Goal: Find contact information: Find contact information

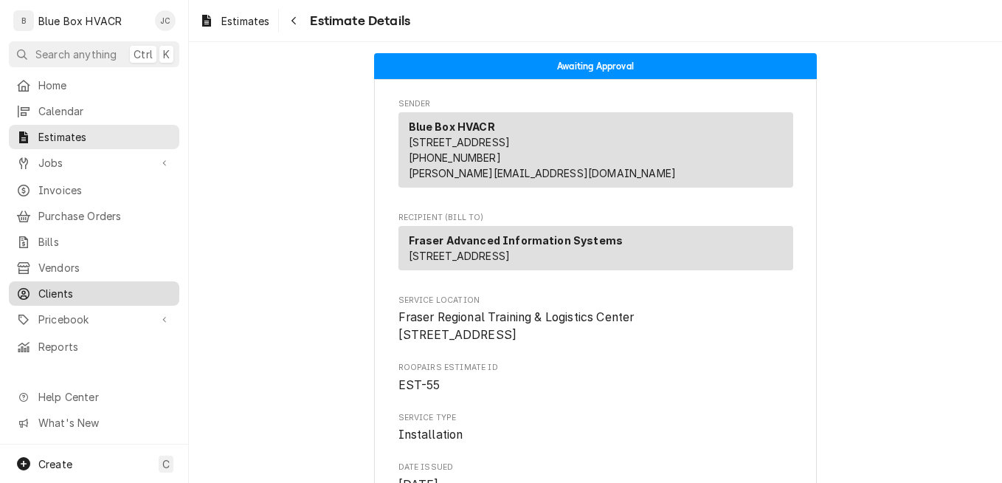
click at [60, 286] on span "Clients" at bounding box center [105, 293] width 134 height 15
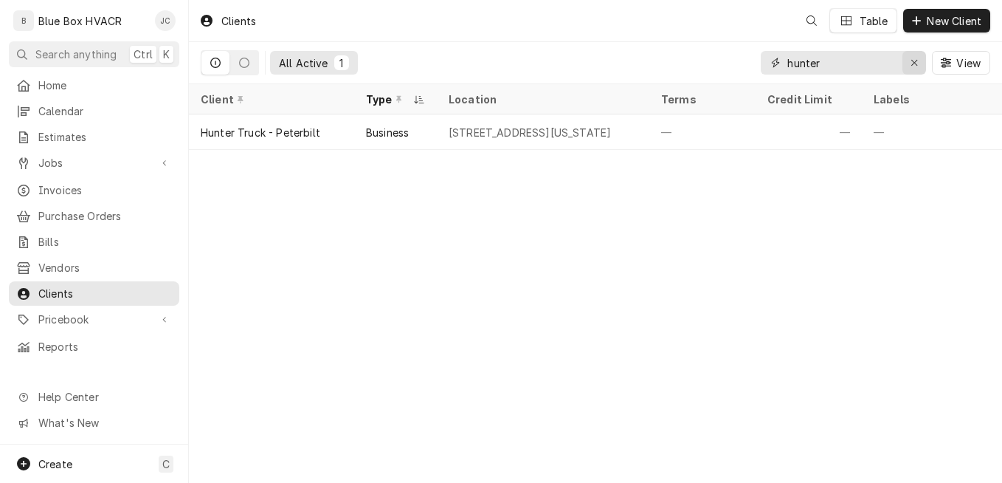
click at [908, 61] on div "Erase input" at bounding box center [914, 62] width 15 height 15
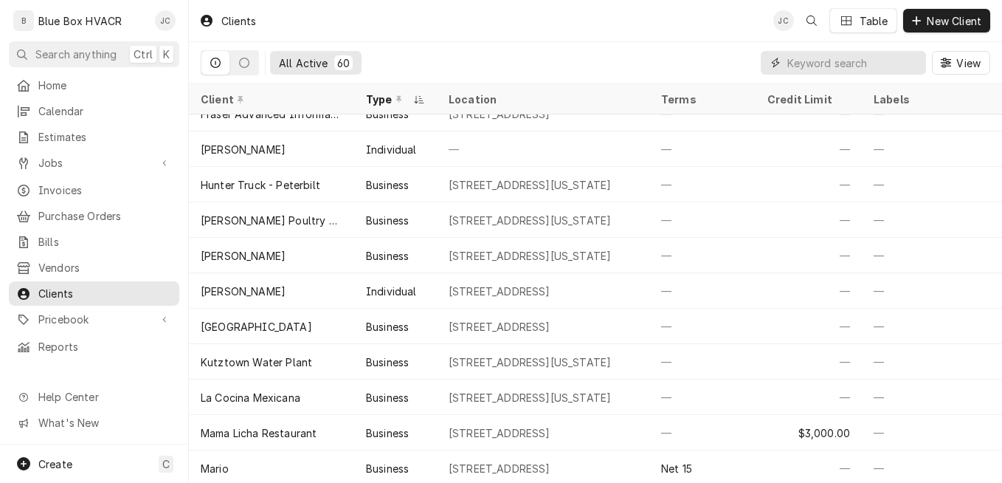
scroll to position [559, 0]
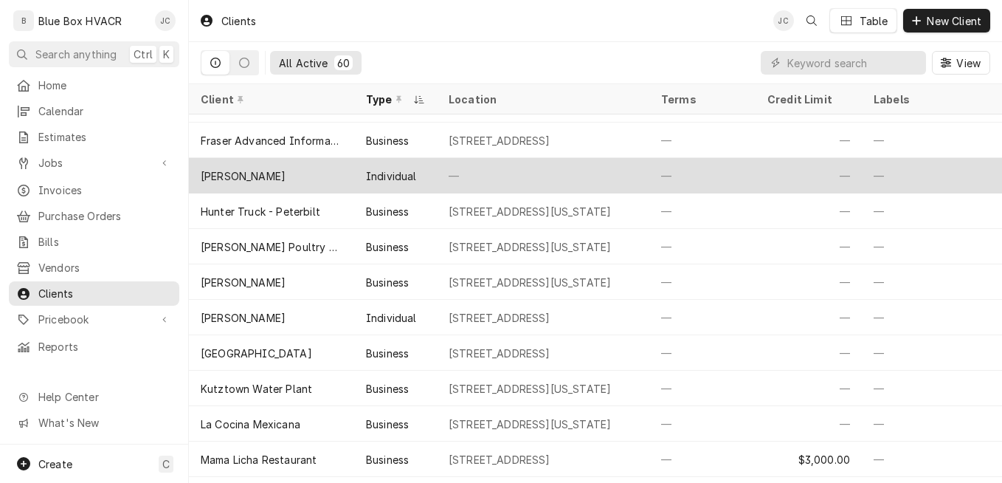
click at [351, 175] on div "[PERSON_NAME]" at bounding box center [271, 175] width 165 height 35
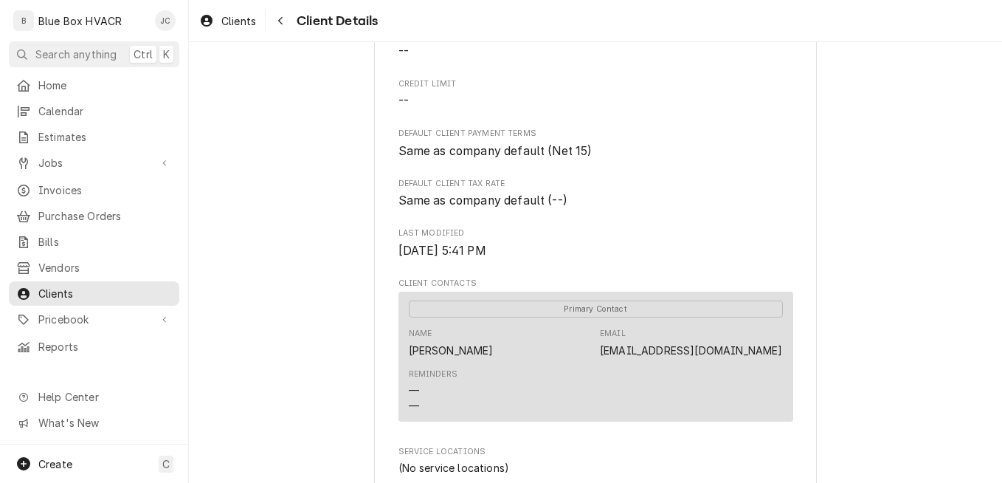
scroll to position [369, 0]
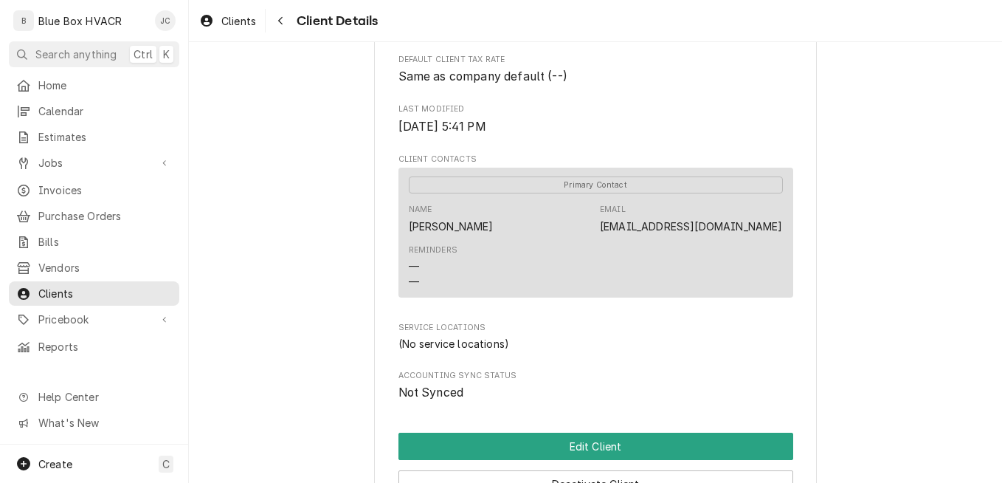
click at [692, 228] on link "ufhpurch@ptd.net" at bounding box center [691, 226] width 182 height 13
drag, startPoint x: 684, startPoint y: 232, endPoint x: 780, endPoint y: 227, distance: 96.1
click at [780, 227] on div "Primary Contact Name Jack Frey Email ufhpurch@ptd.net Reminders — —" at bounding box center [595, 231] width 395 height 129
drag, startPoint x: 780, startPoint y: 227, endPoint x: 761, endPoint y: 227, distance: 18.4
copy link "ufhpurch@ptd.net"
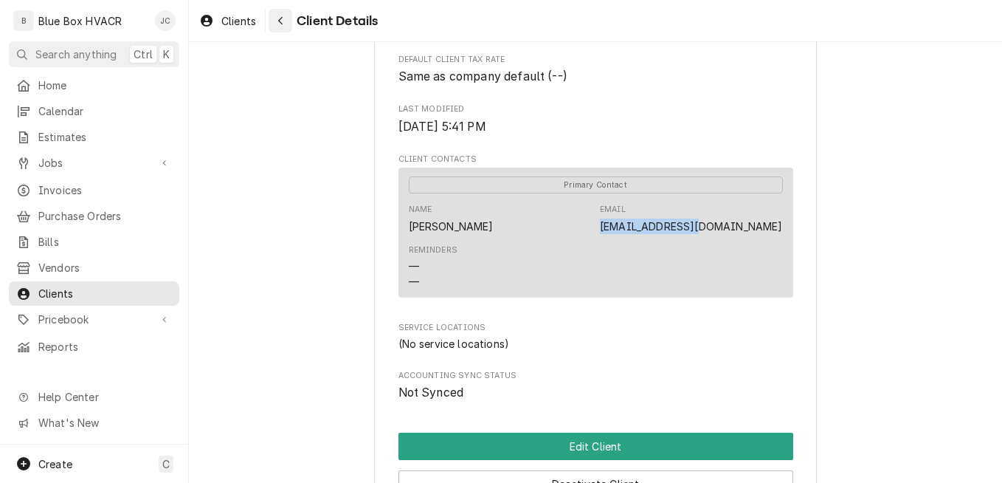
click at [276, 23] on div "Navigate back" at bounding box center [280, 20] width 15 height 15
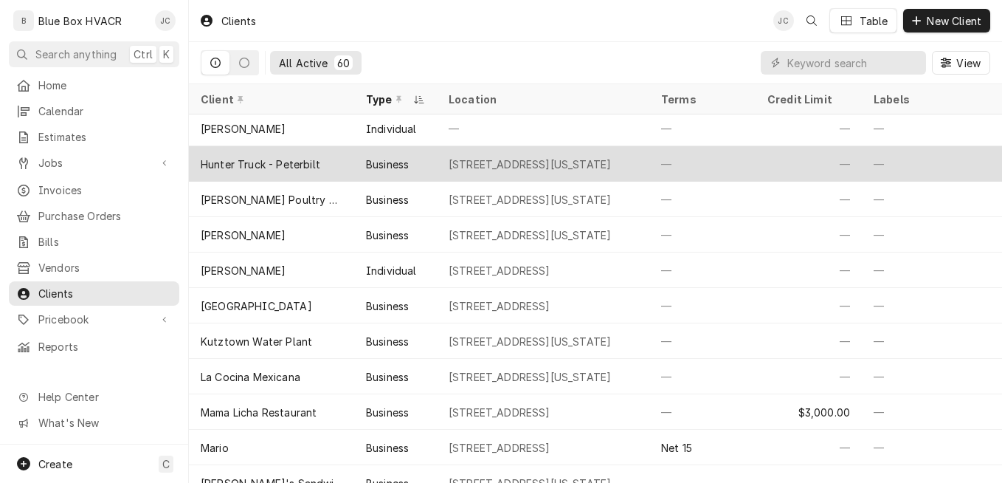
scroll to position [632, 0]
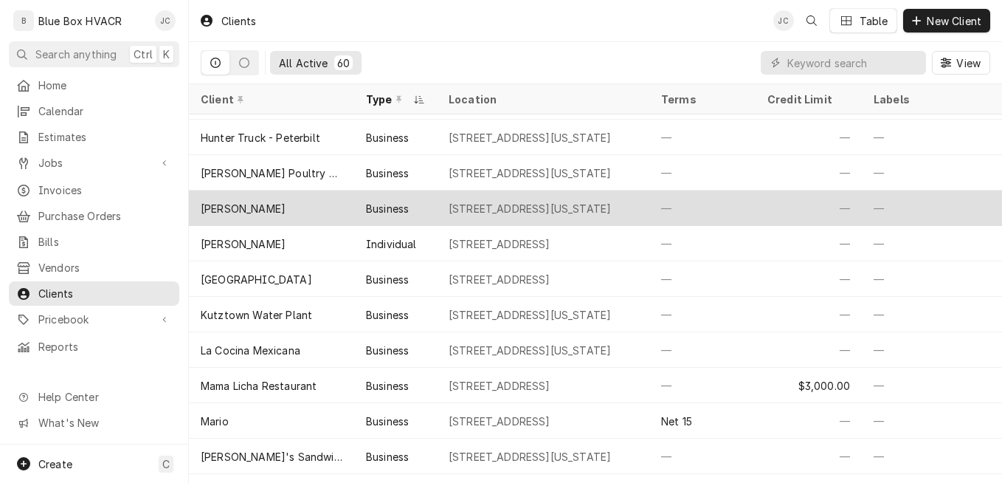
click at [528, 210] on div "2088 Pasco Drive, Breinigsville, Pennsylvania 18031" at bounding box center [530, 208] width 162 height 15
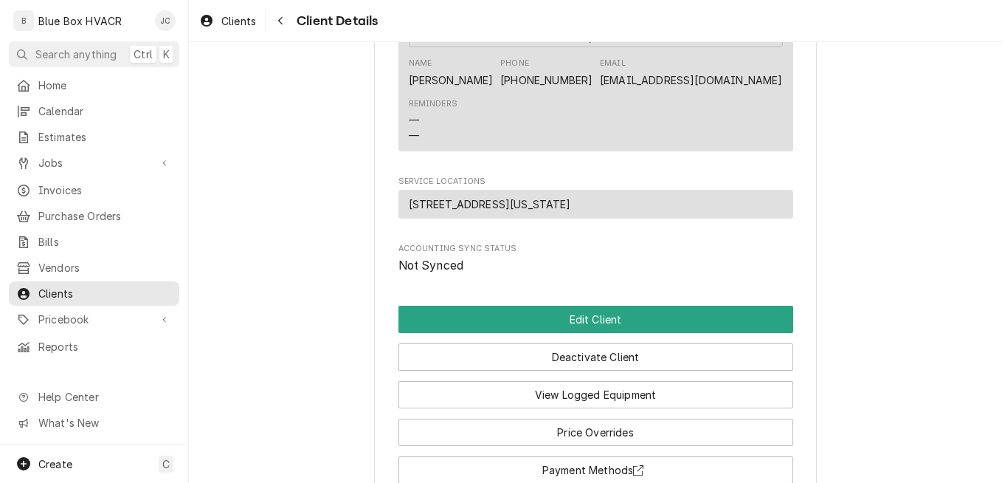
scroll to position [516, 0]
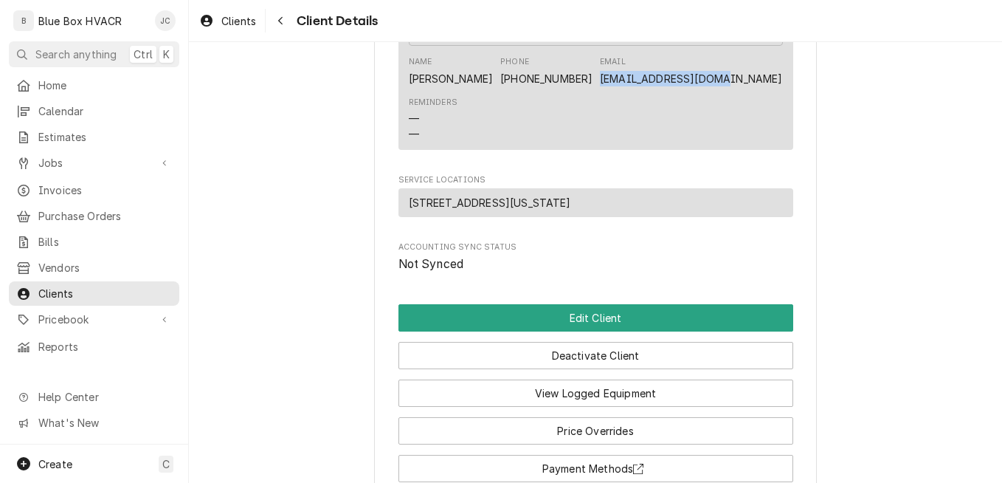
drag, startPoint x: 660, startPoint y: 99, endPoint x: 776, endPoint y: 99, distance: 116.6
click at [776, 91] on div "Name [PERSON_NAME] Phone [PHONE_NUMBER] Email [EMAIL_ADDRESS][DOMAIN_NAME]" at bounding box center [596, 71] width 374 height 40
copy link "[EMAIL_ADDRESS][DOMAIN_NAME]"
click at [283, 24] on icon "Navigate back" at bounding box center [280, 21] width 4 height 8
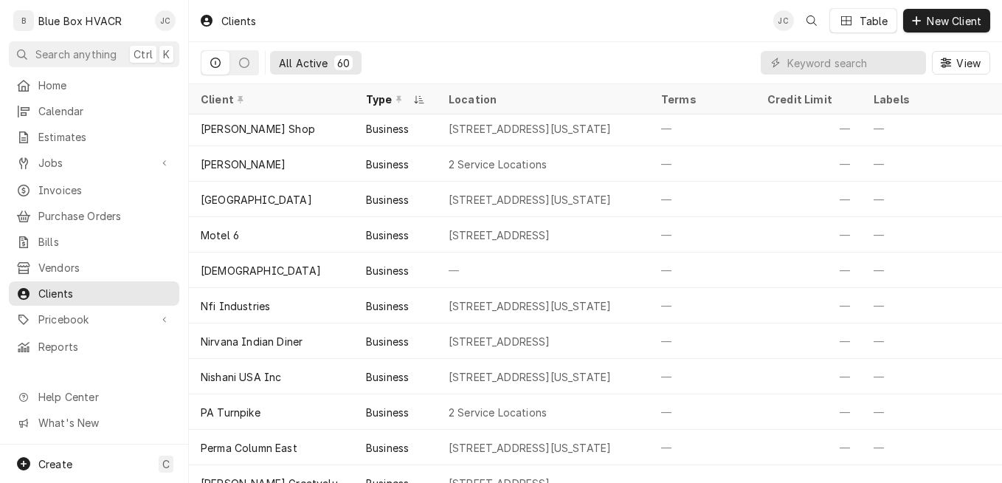
scroll to position [1105, 0]
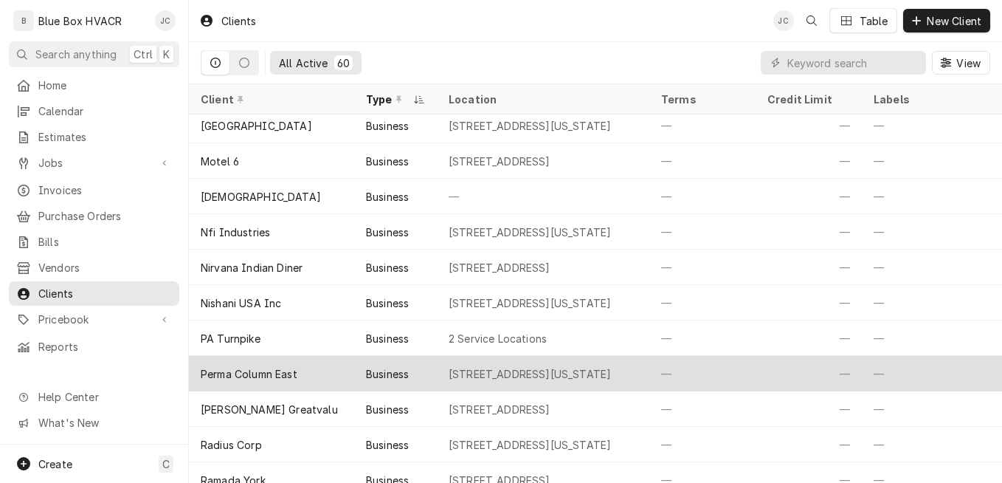
click at [404, 368] on div "Business" at bounding box center [387, 373] width 43 height 15
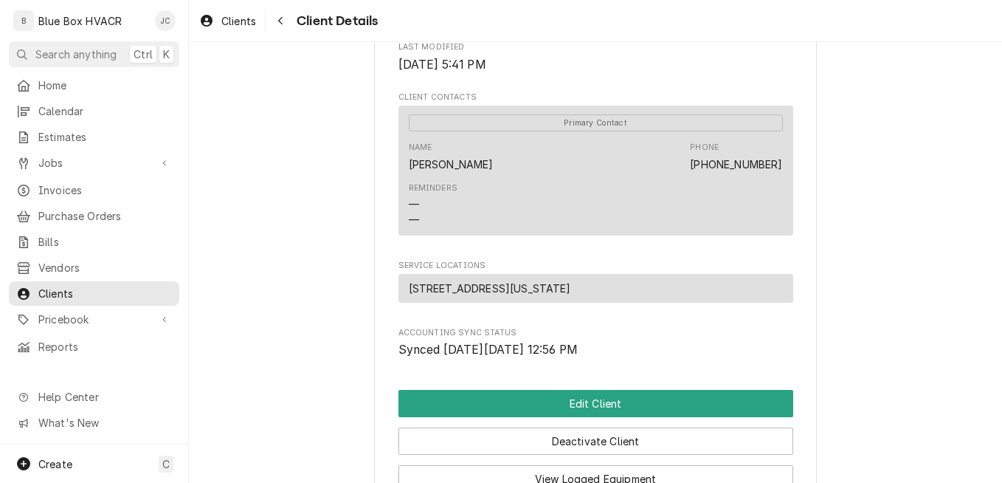
scroll to position [413, 0]
